Goal: Information Seeking & Learning: Learn about a topic

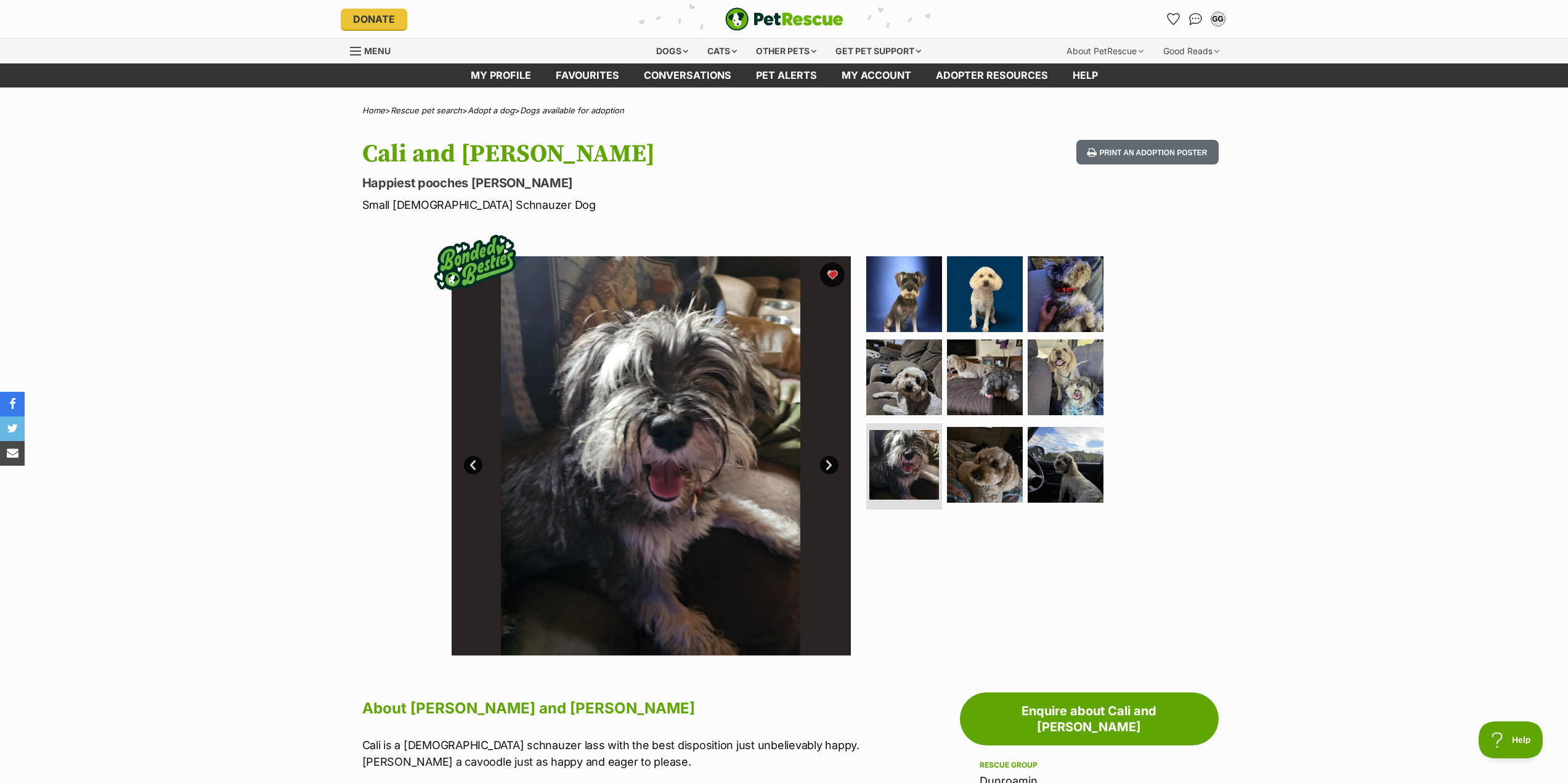
click at [834, 466] on link "Next" at bounding box center [828, 465] width 18 height 18
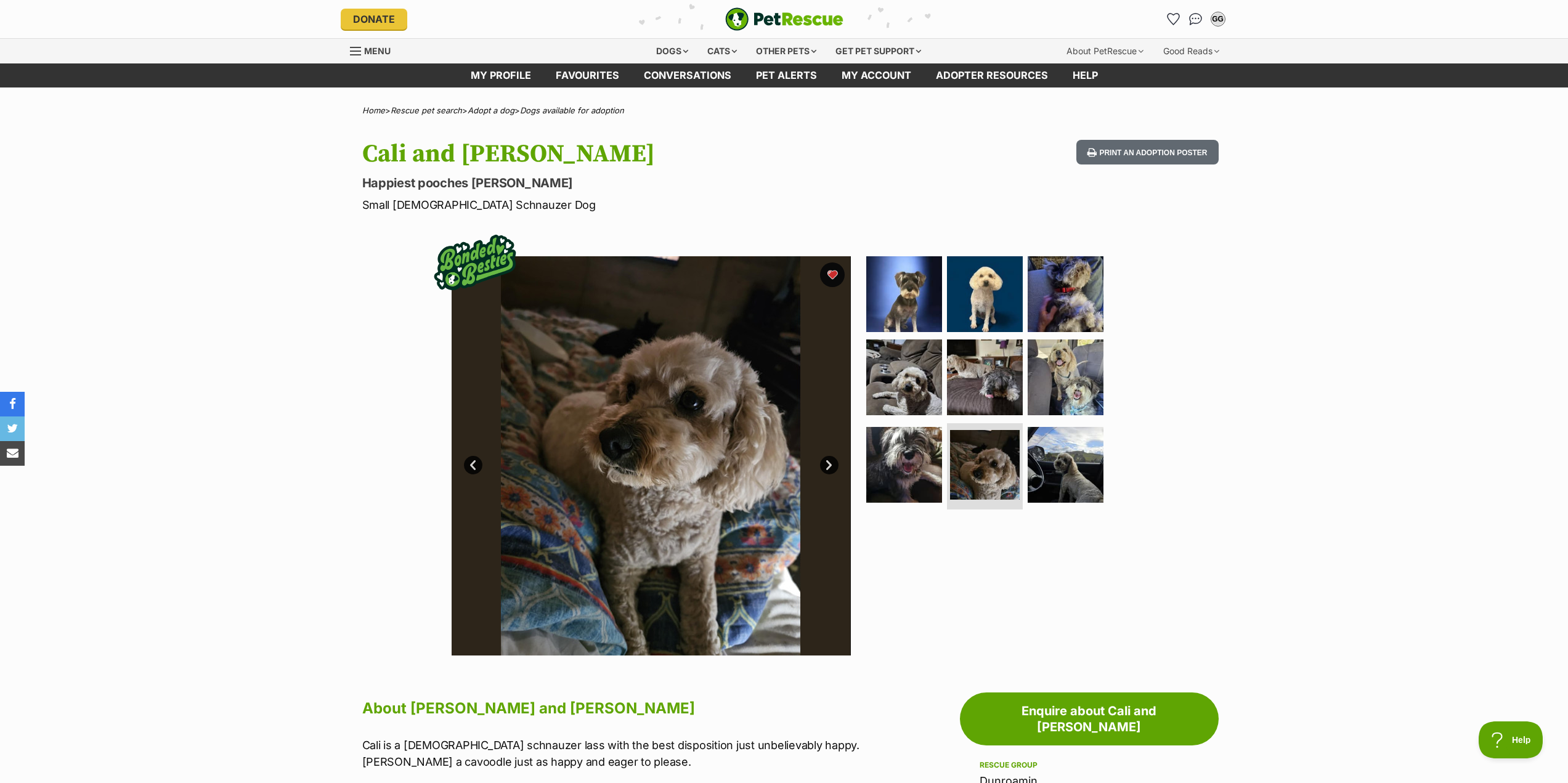
click at [834, 466] on link "Next" at bounding box center [828, 465] width 18 height 18
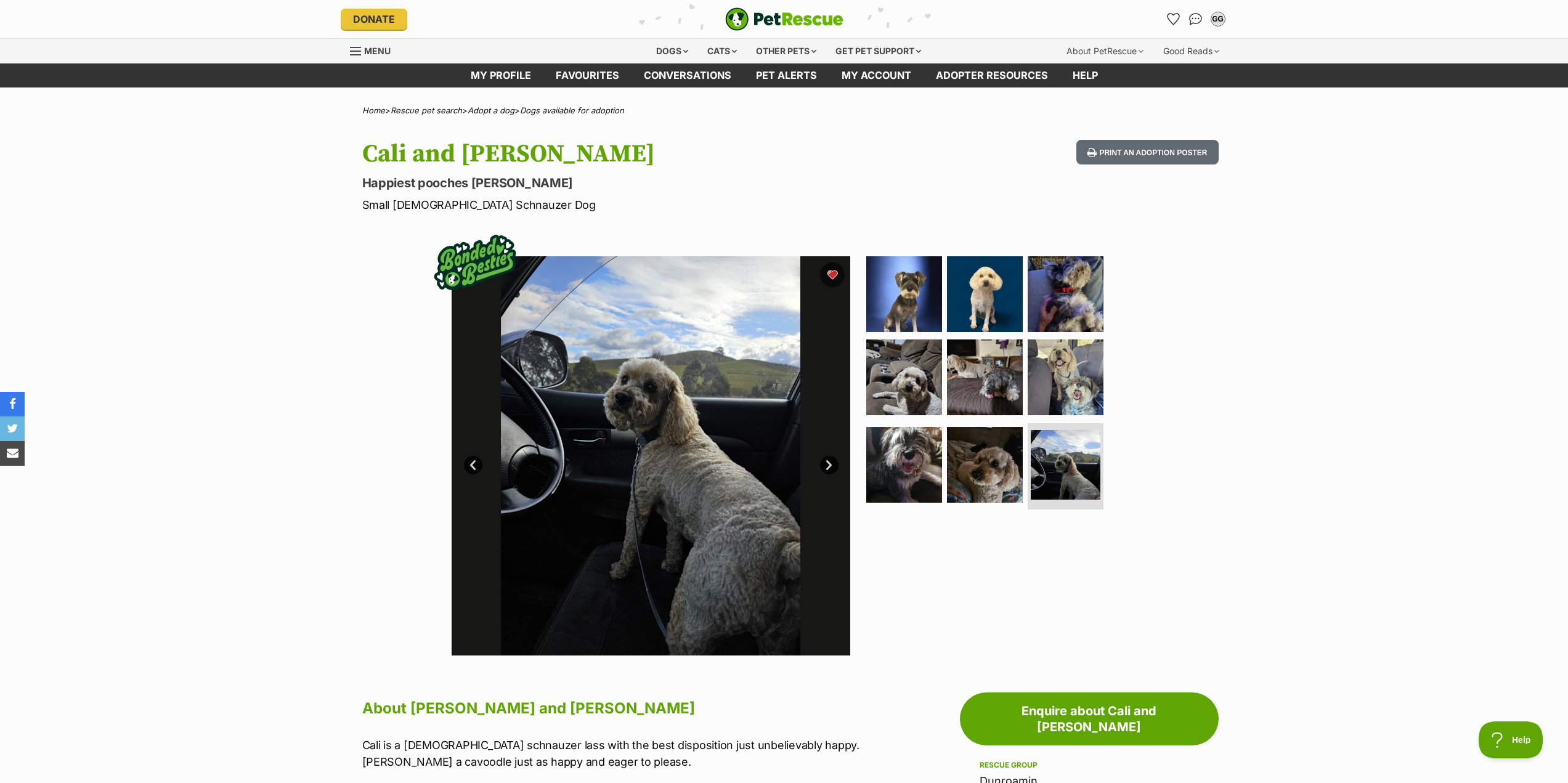
click at [834, 466] on link "Next" at bounding box center [828, 465] width 18 height 18
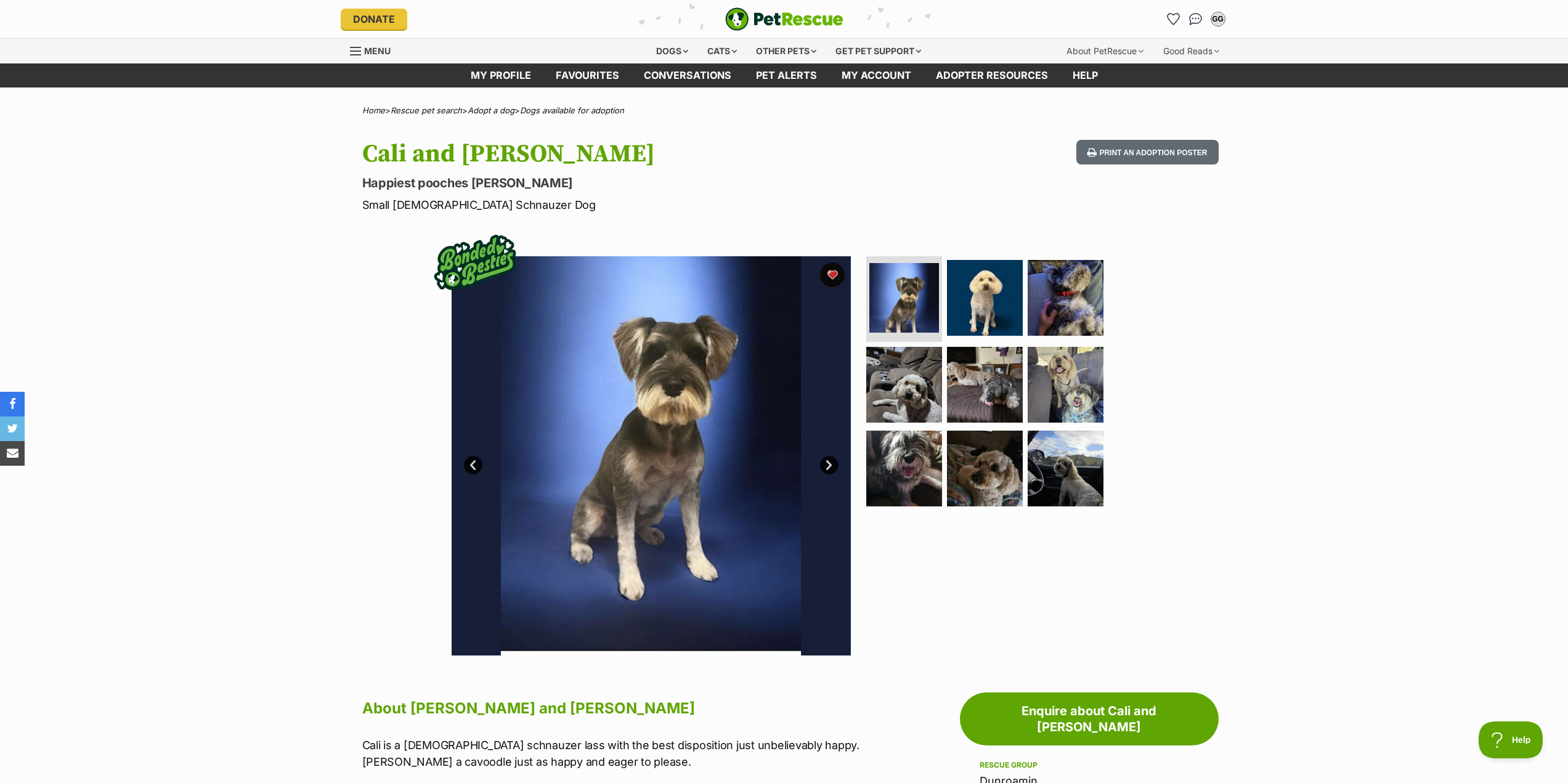
click at [834, 466] on link "Next" at bounding box center [828, 465] width 18 height 18
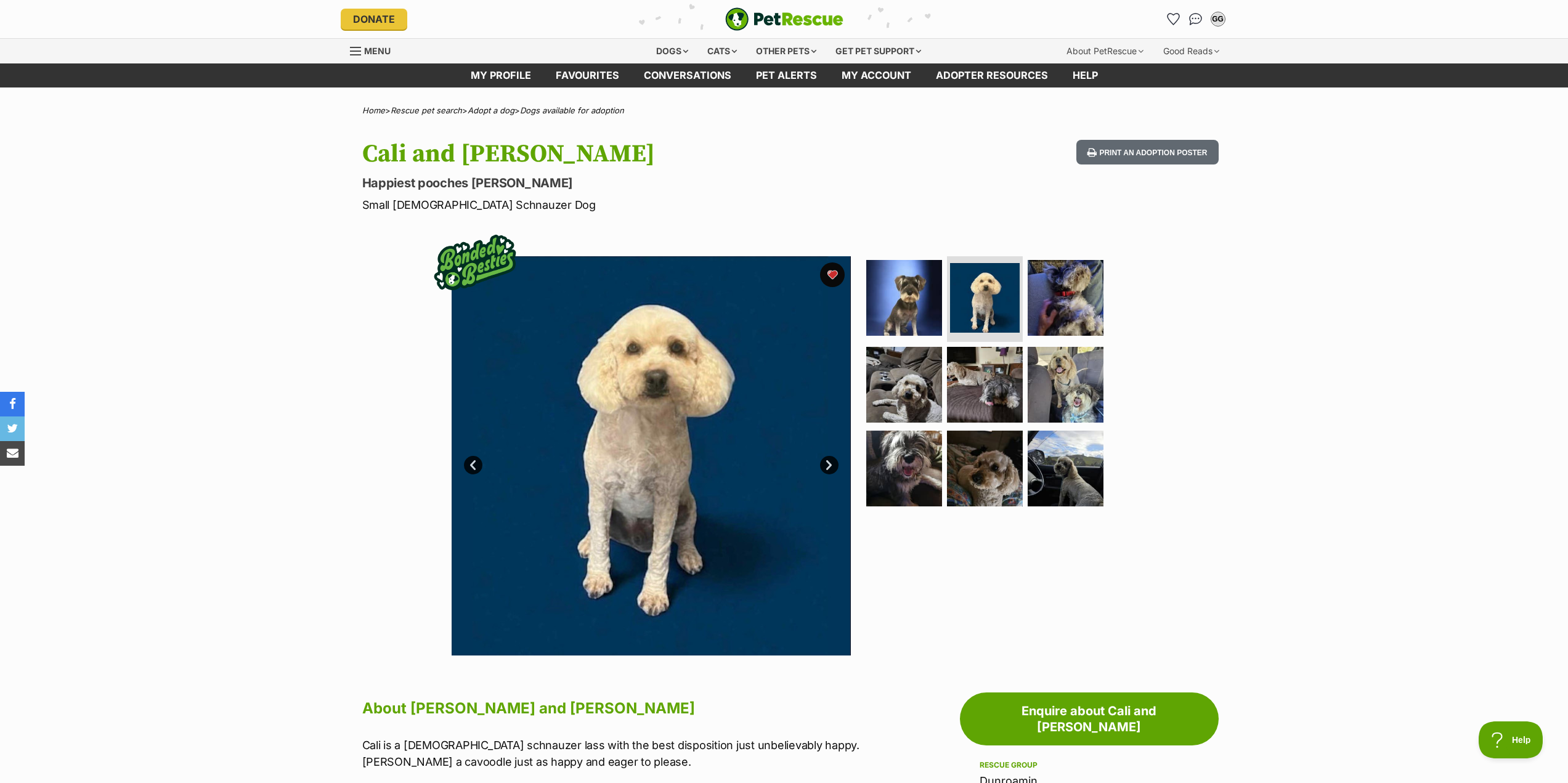
click at [834, 466] on link "Next" at bounding box center [828, 465] width 18 height 18
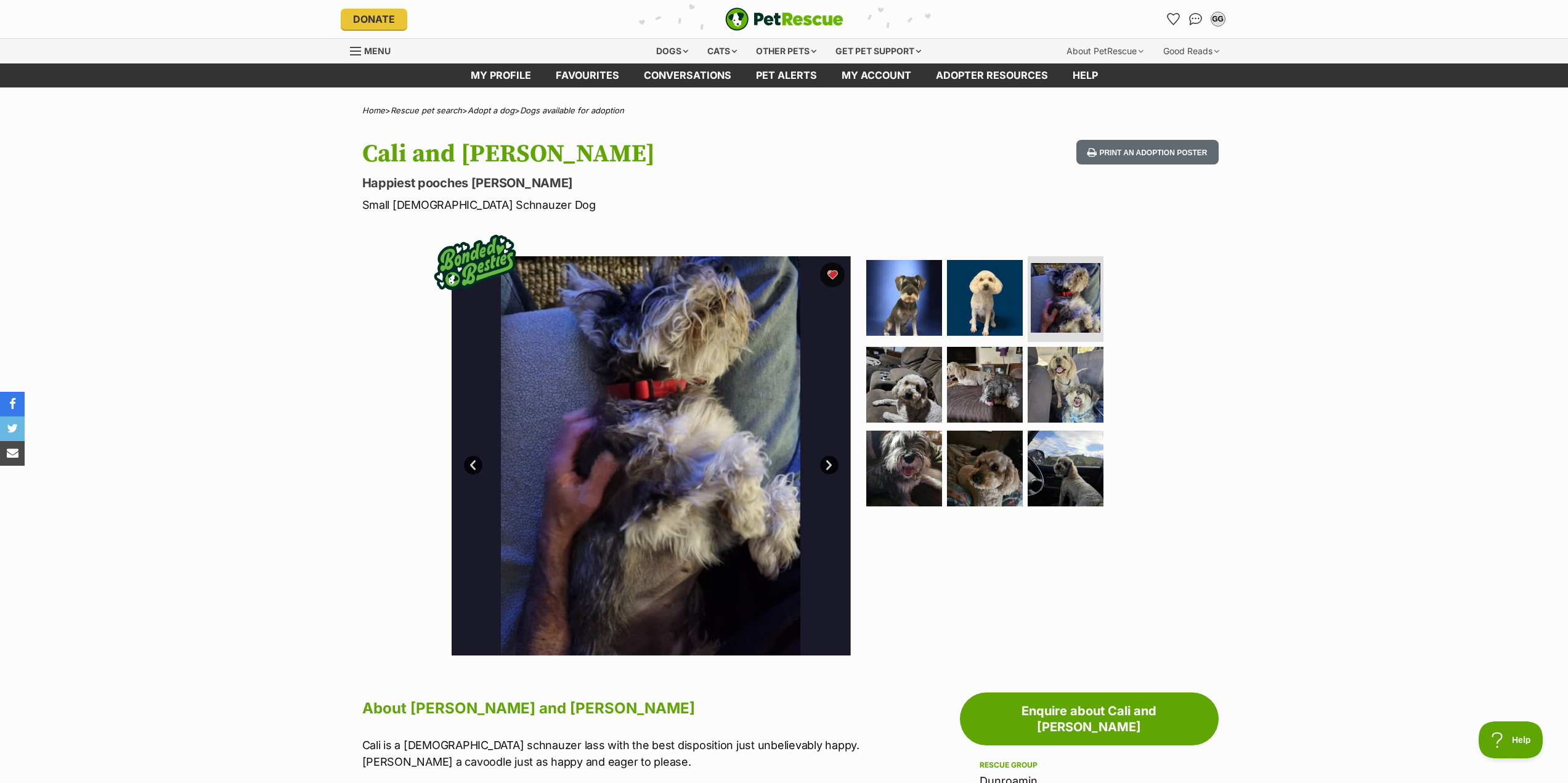
click at [834, 466] on link "Next" at bounding box center [828, 465] width 18 height 18
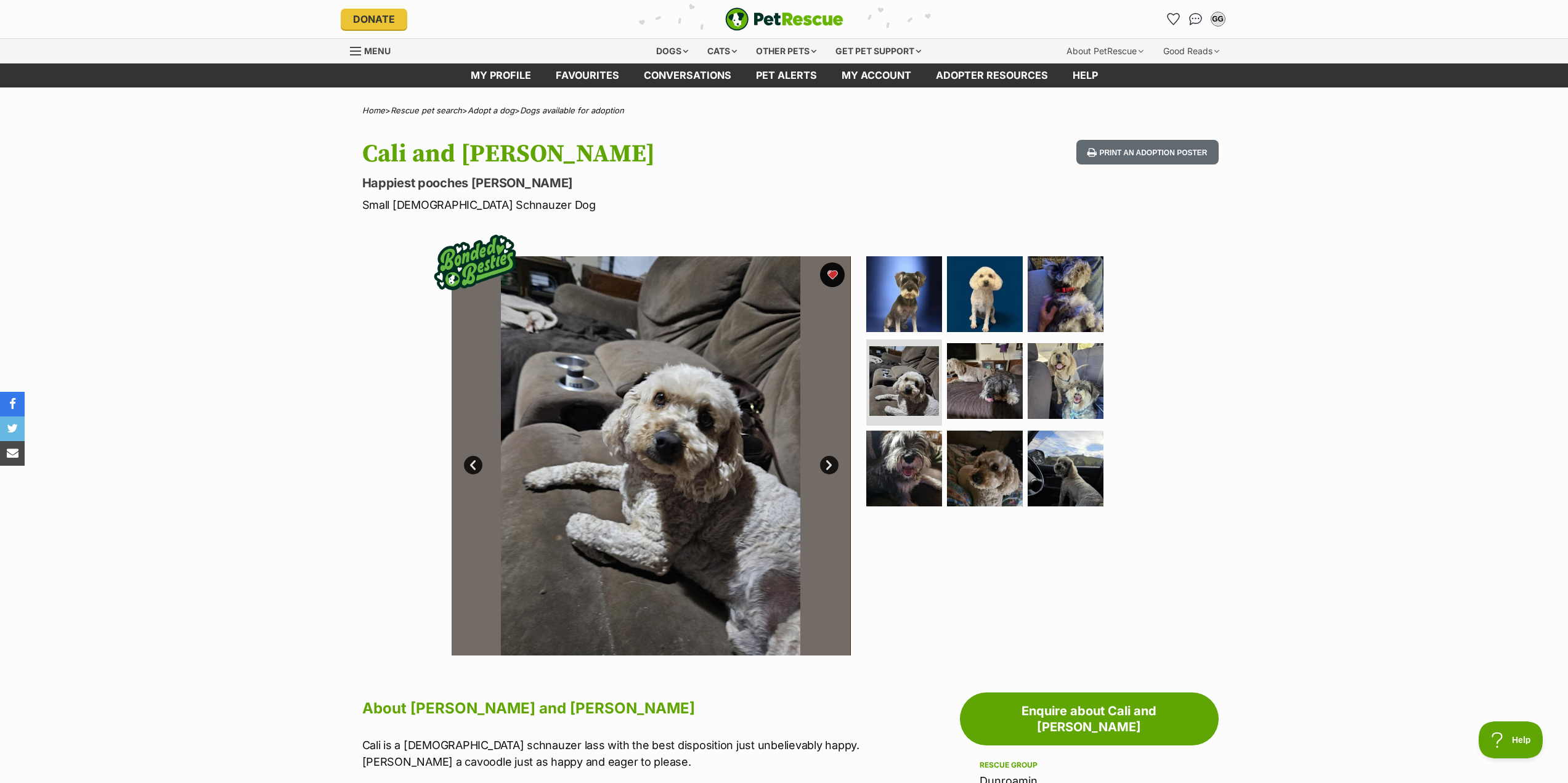
click at [834, 466] on link "Next" at bounding box center [828, 465] width 18 height 18
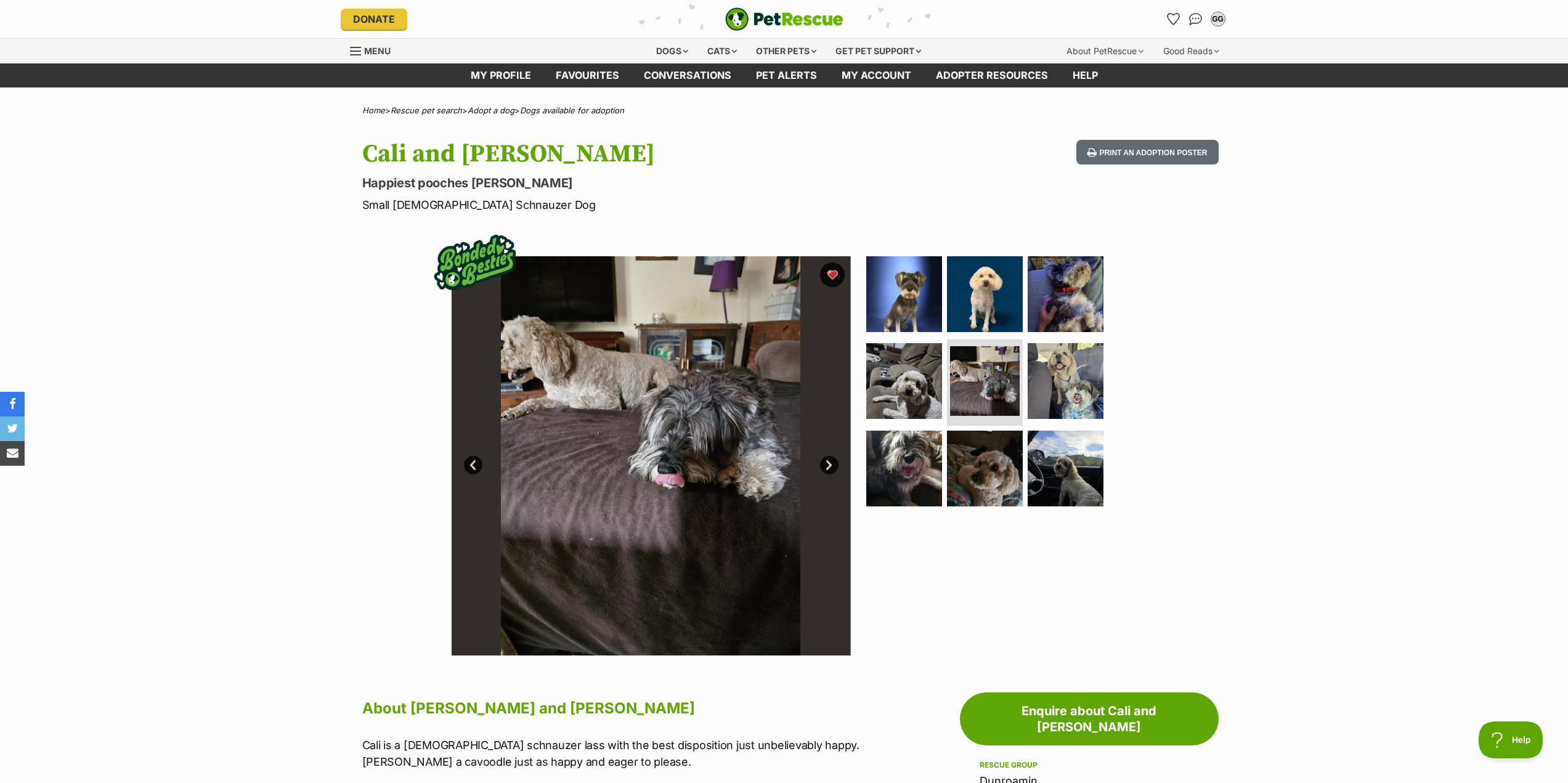
click at [834, 466] on link "Next" at bounding box center [828, 465] width 18 height 18
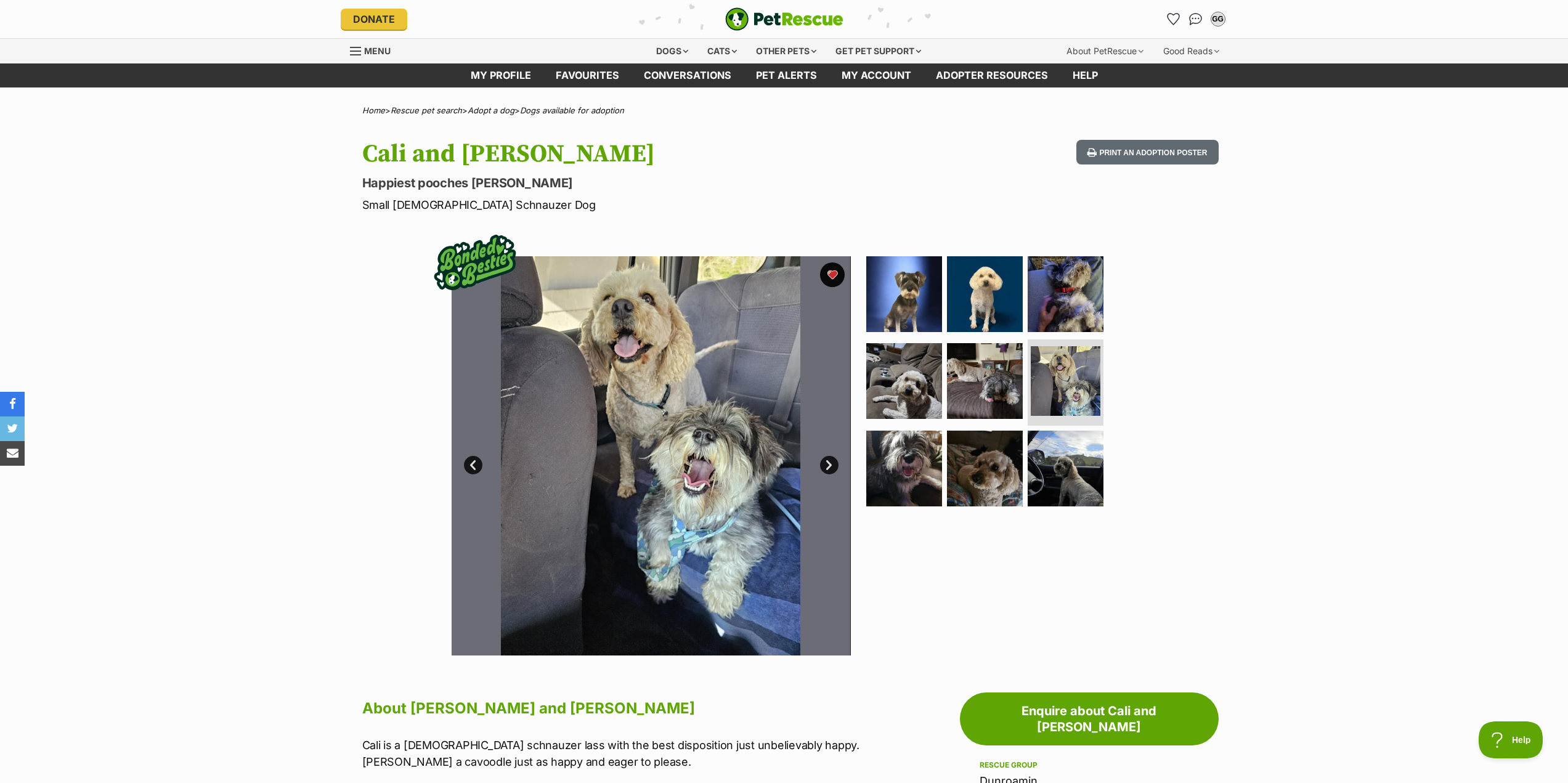
click at [834, 466] on link "Next" at bounding box center [828, 465] width 18 height 18
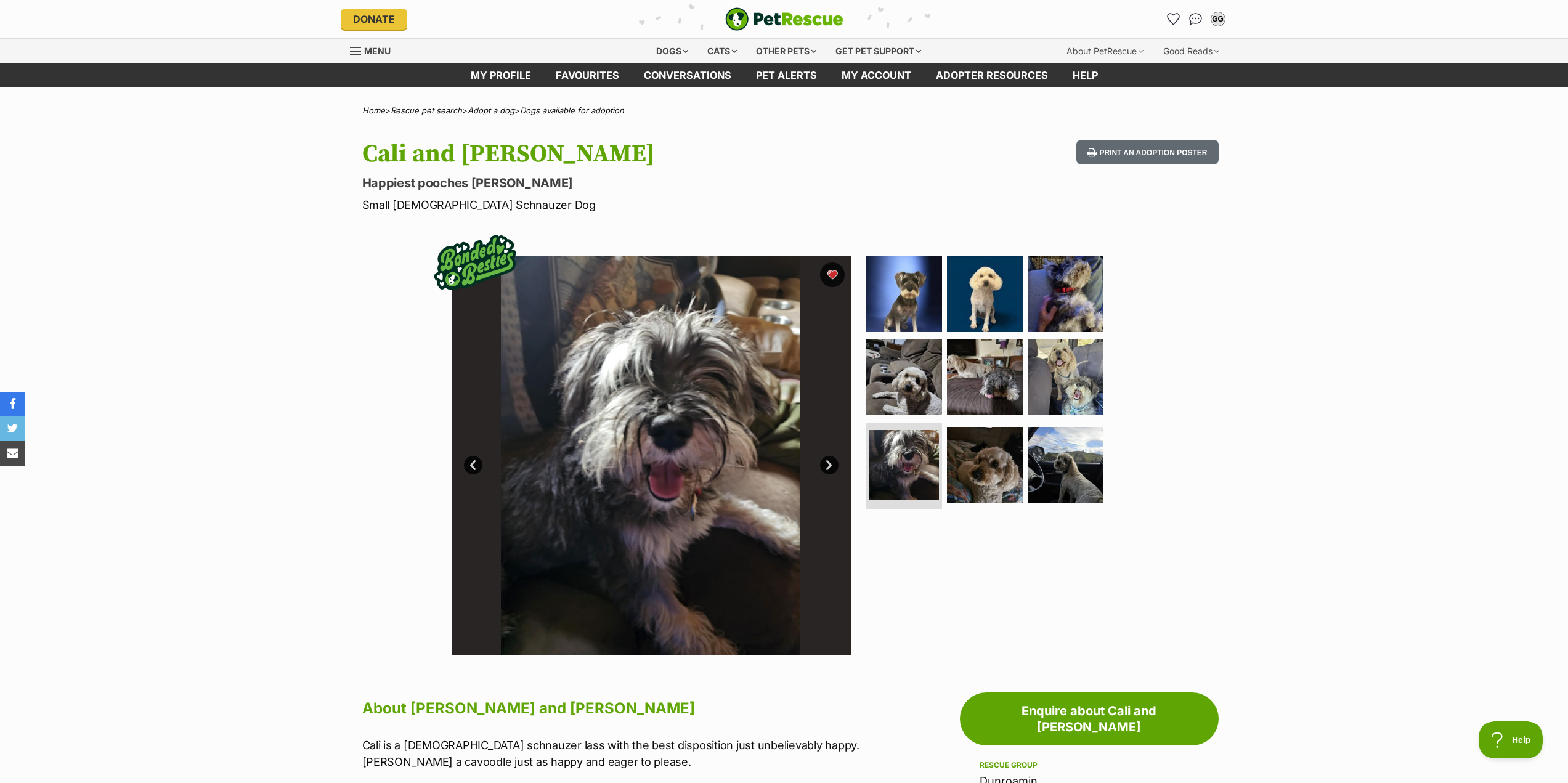
click at [822, 460] on link "Next" at bounding box center [828, 465] width 18 height 18
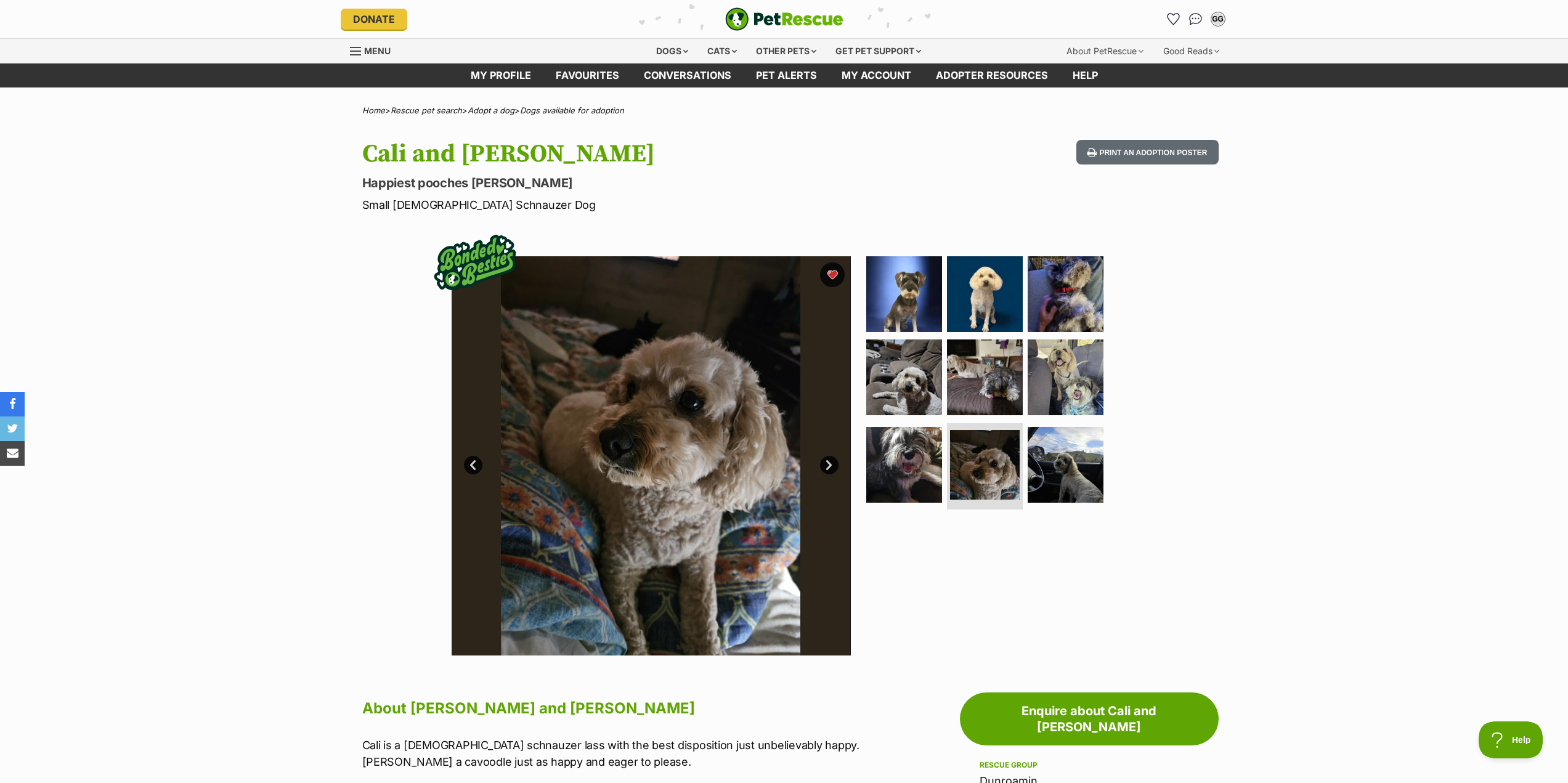
click at [822, 460] on link "Next" at bounding box center [828, 465] width 18 height 18
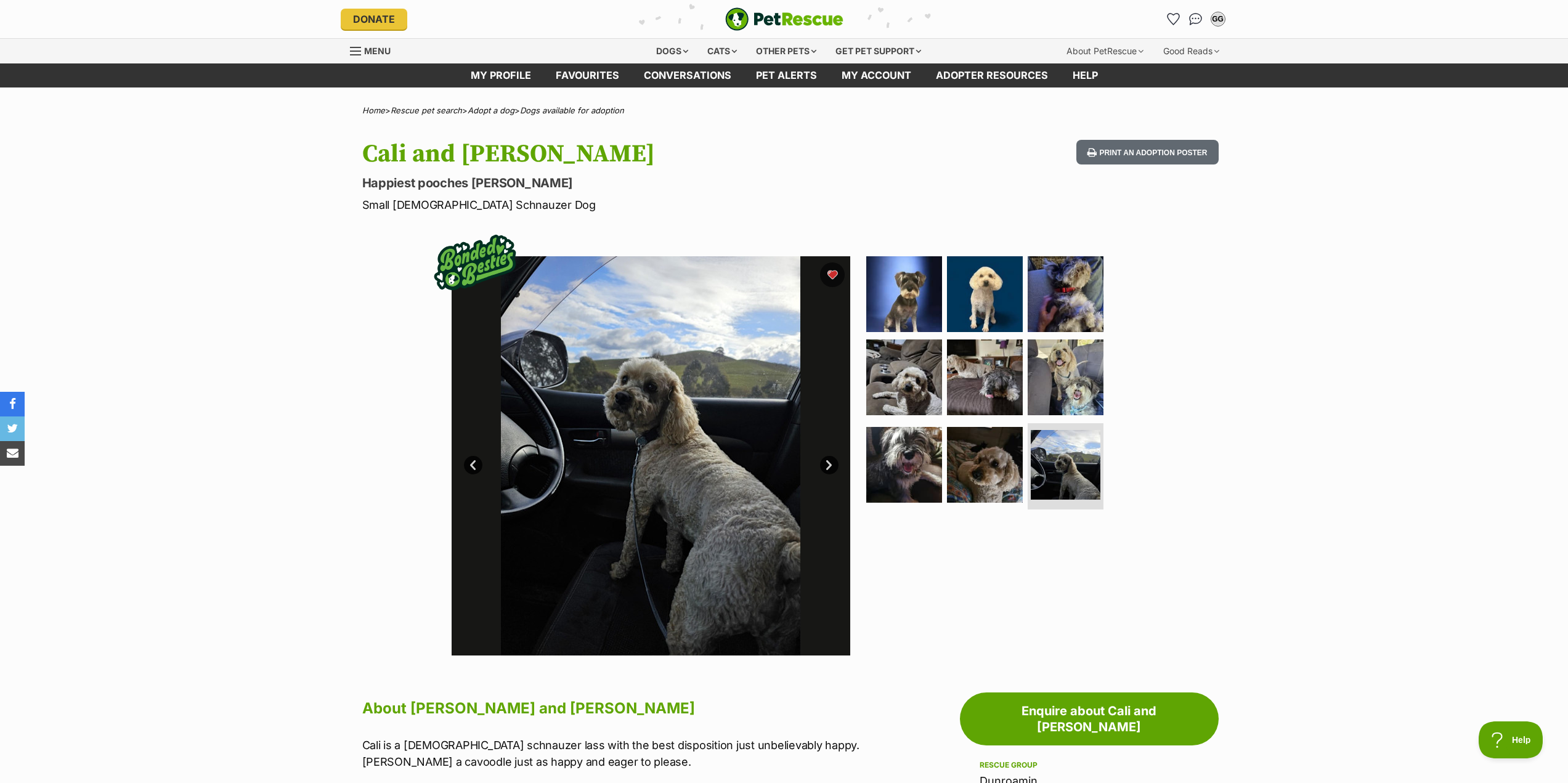
click at [825, 462] on link "Next" at bounding box center [828, 465] width 18 height 18
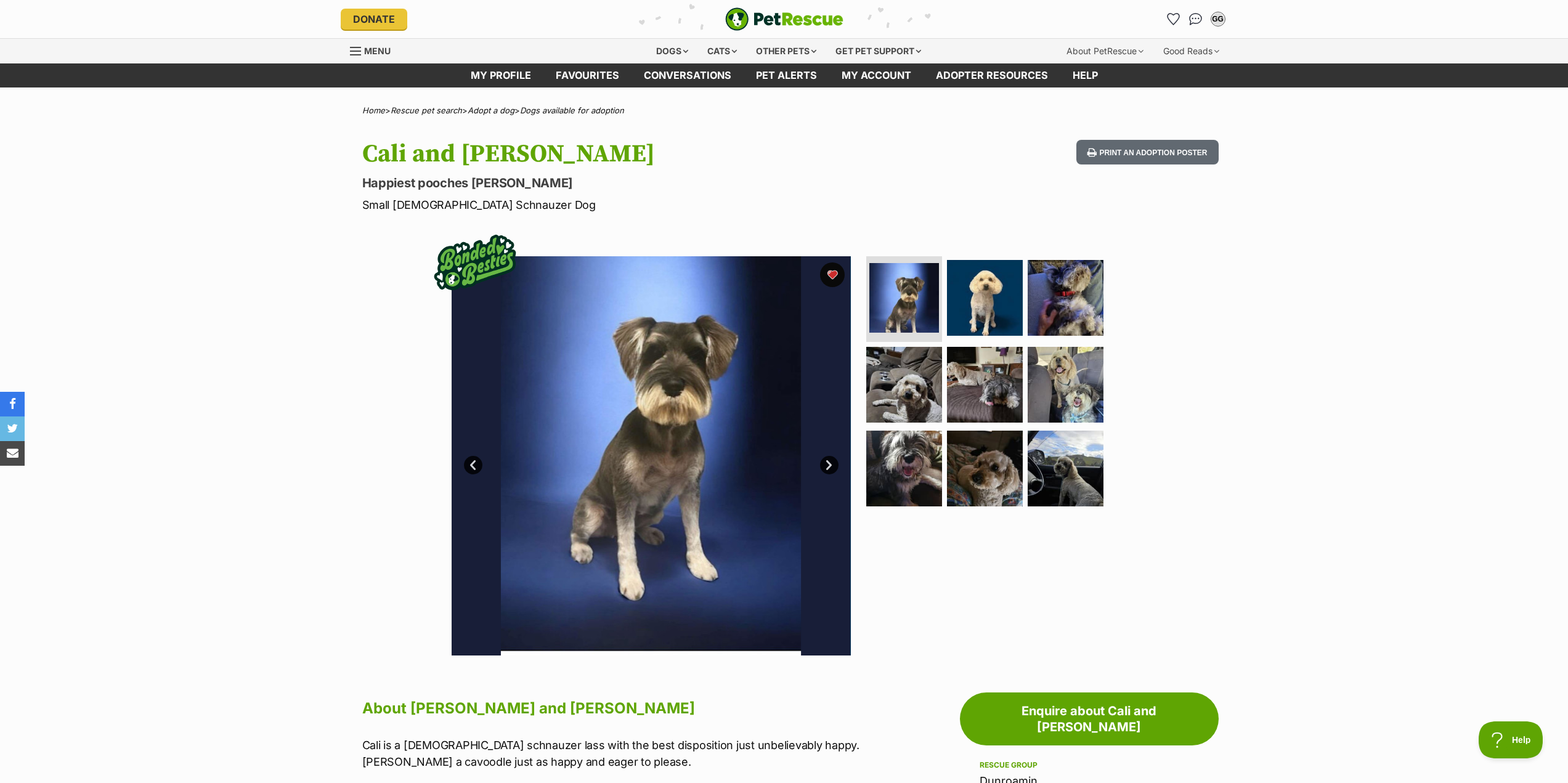
click at [824, 462] on link "Next" at bounding box center [828, 465] width 18 height 18
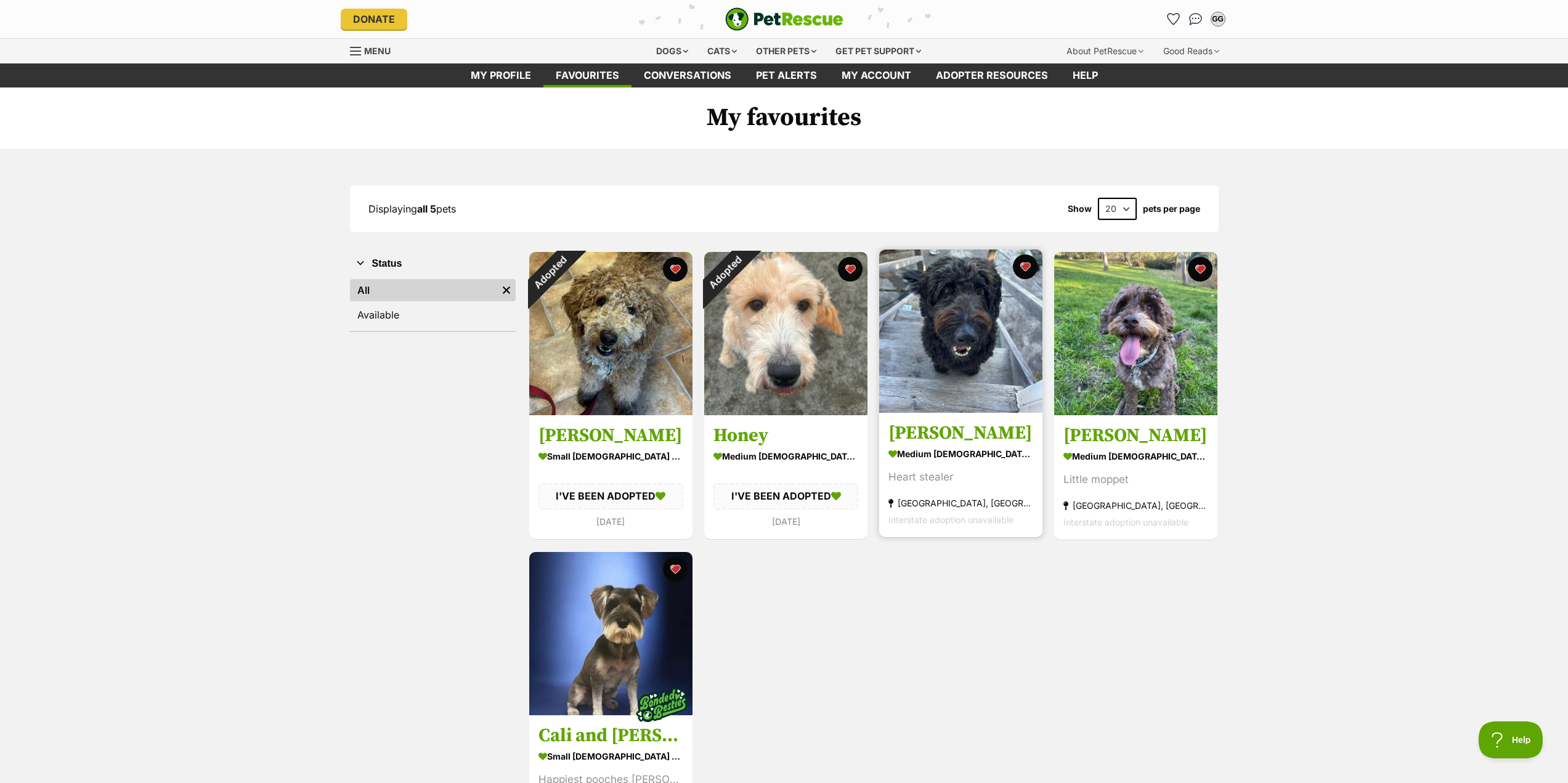
click at [952, 416] on div "Bodhi Quinnell medium male Dog Heart stealer Dixons Creek, VIC Interstate adopt…" at bounding box center [961, 393] width 166 height 290
click at [949, 431] on h3 "[PERSON_NAME]" at bounding box center [960, 433] width 145 height 23
